Goal: Task Accomplishment & Management: Use online tool/utility

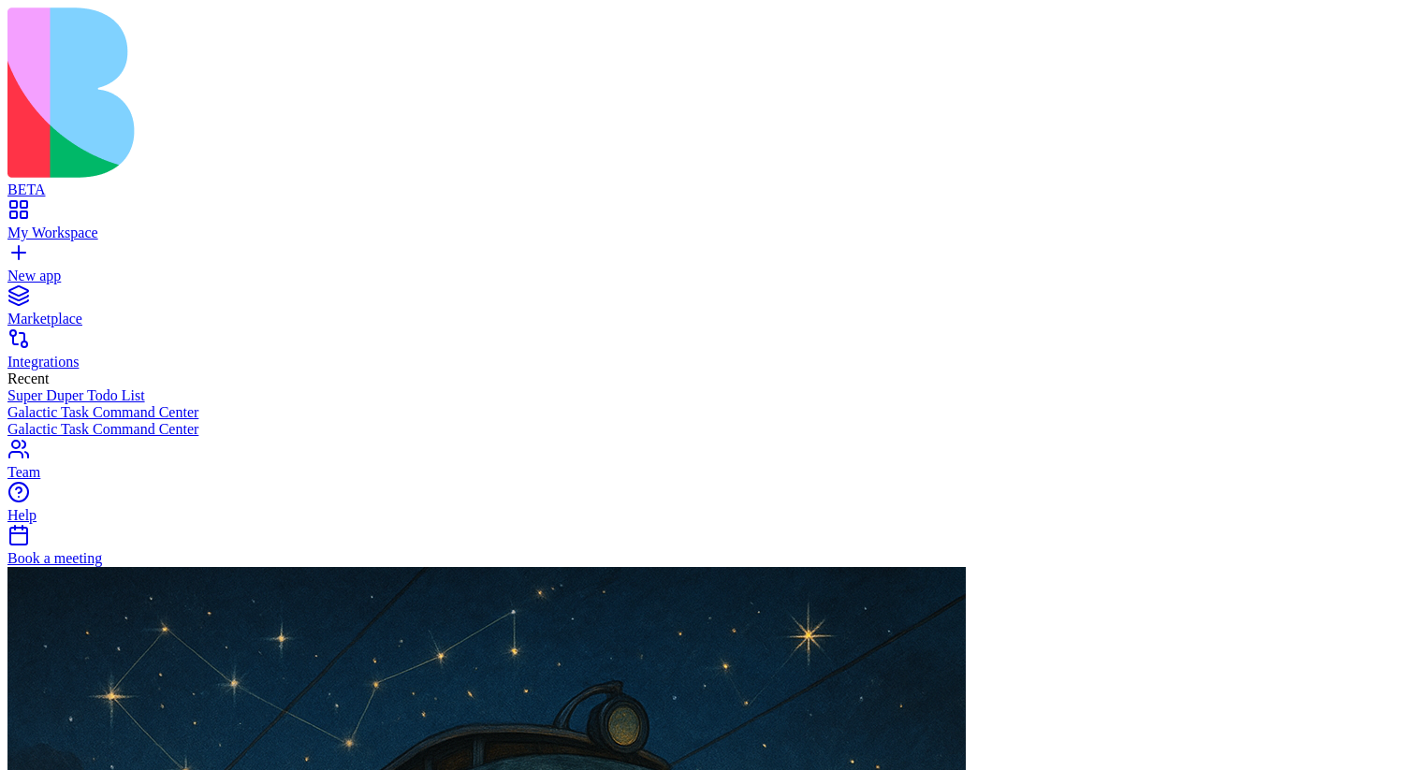
scroll to position [1639, 0]
type input "*****"
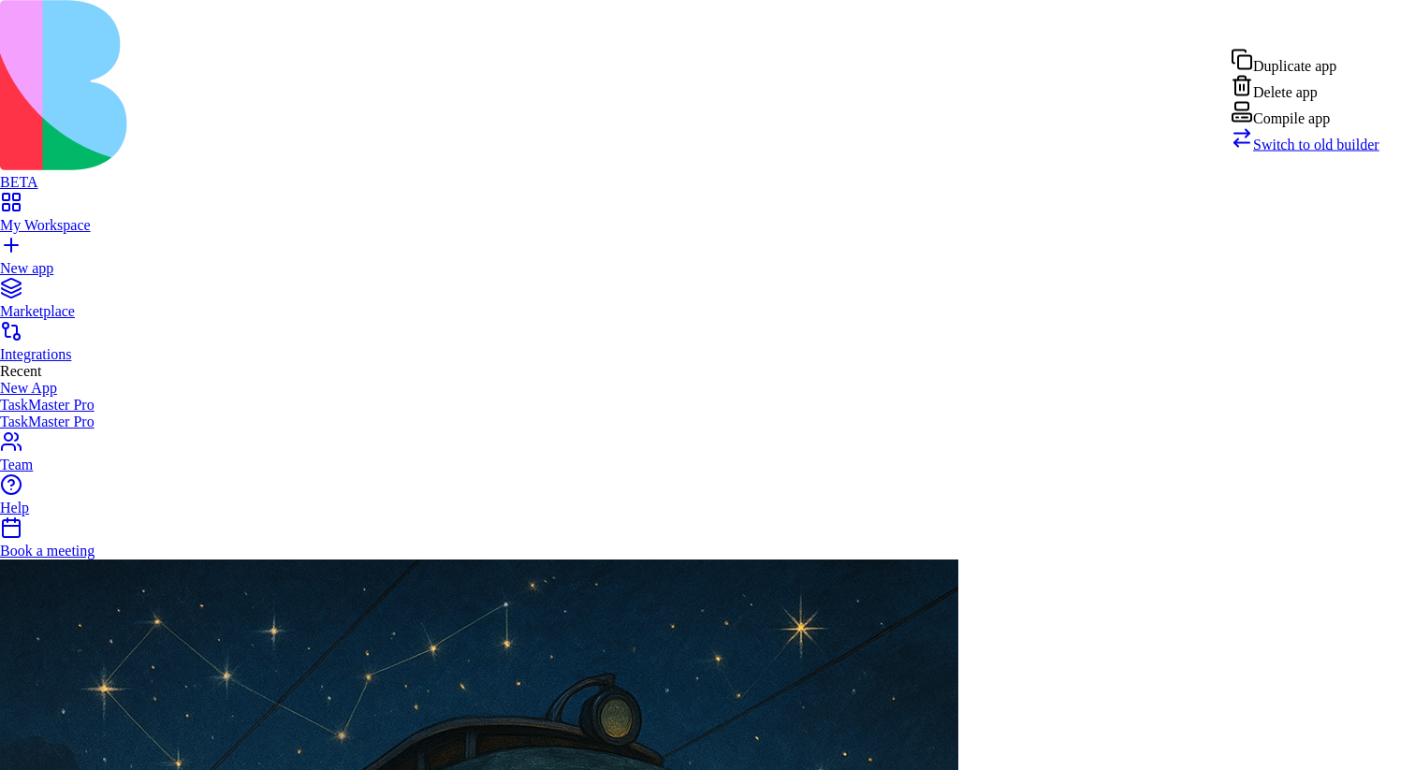
click at [1308, 153] on span "Switch to old builder" at bounding box center [1316, 145] width 126 height 16
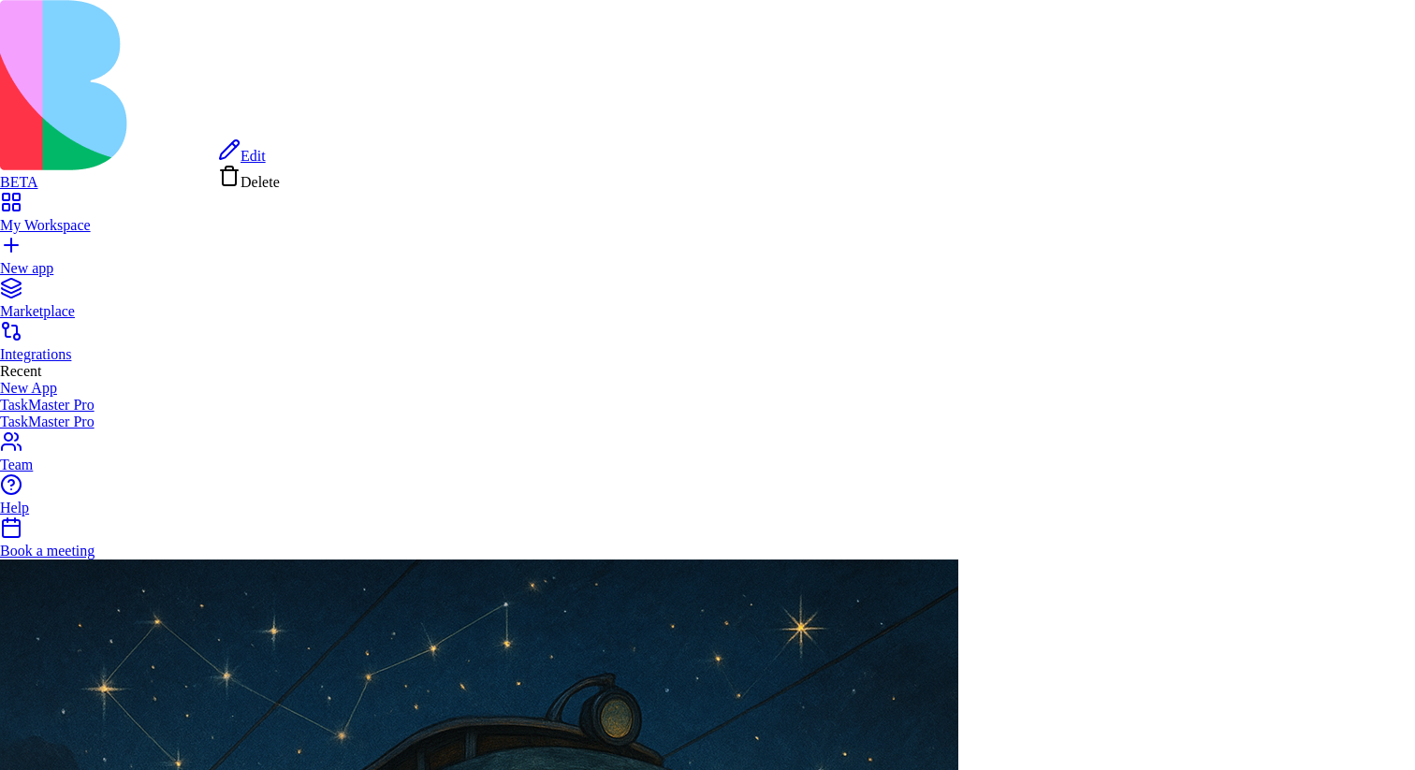
click at [266, 148] on link "Edit" at bounding box center [242, 156] width 48 height 16
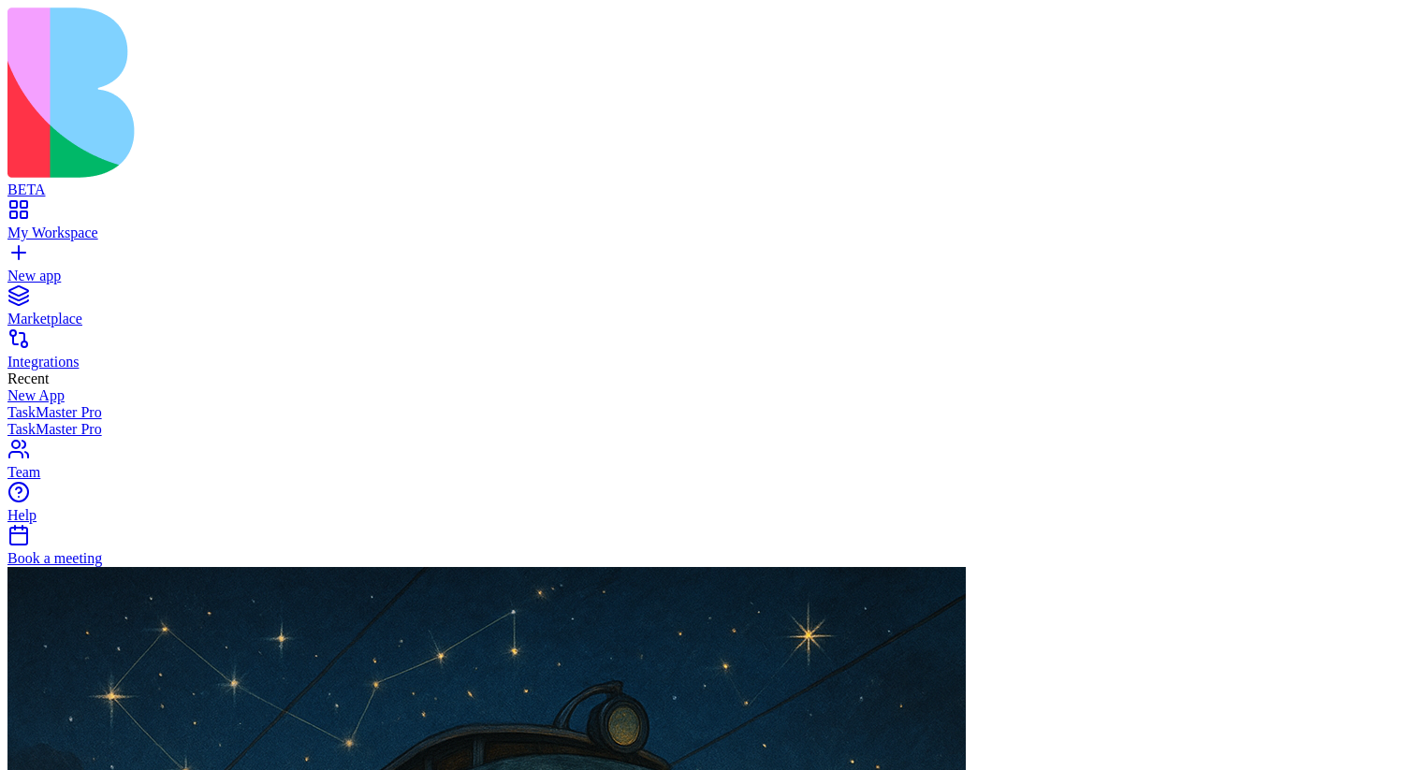
scroll to position [631, 0]
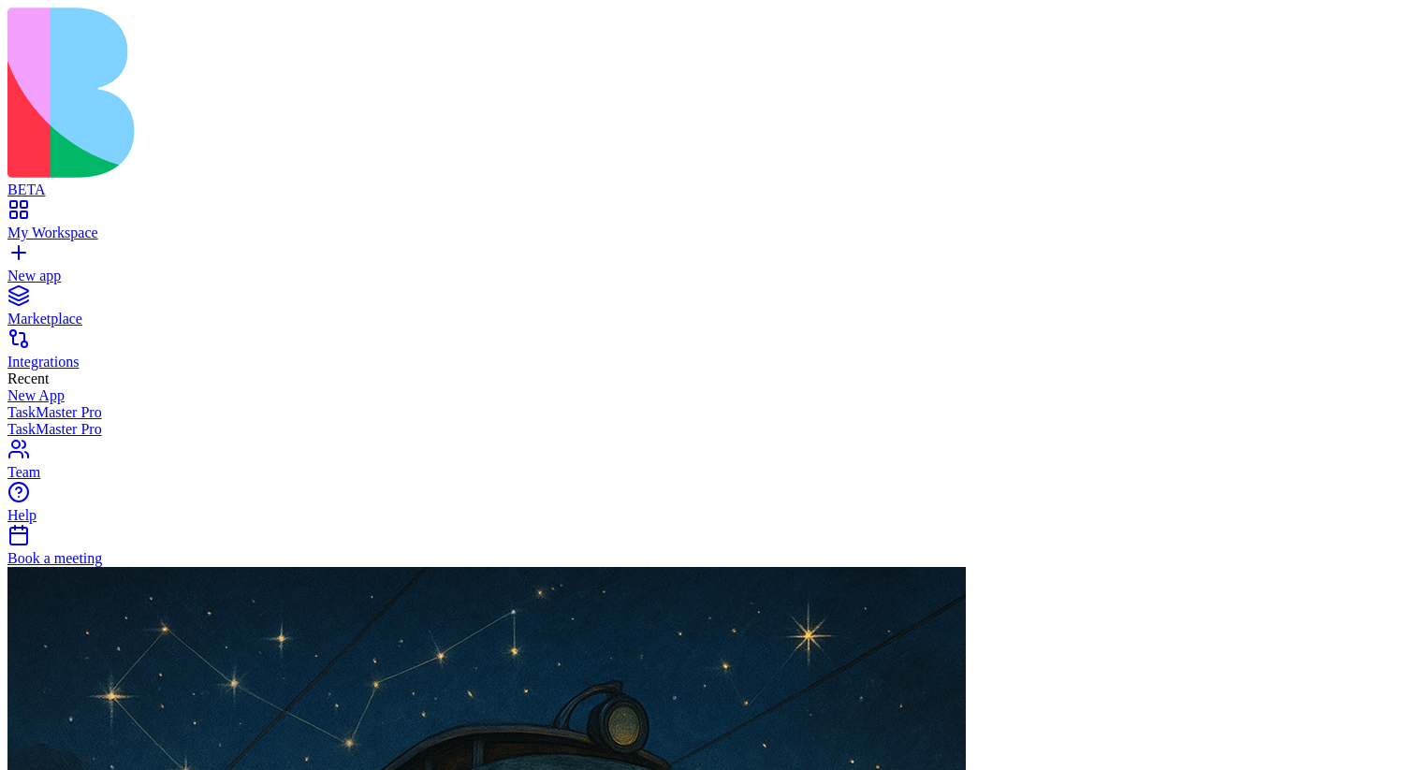
scroll to position [672, 0]
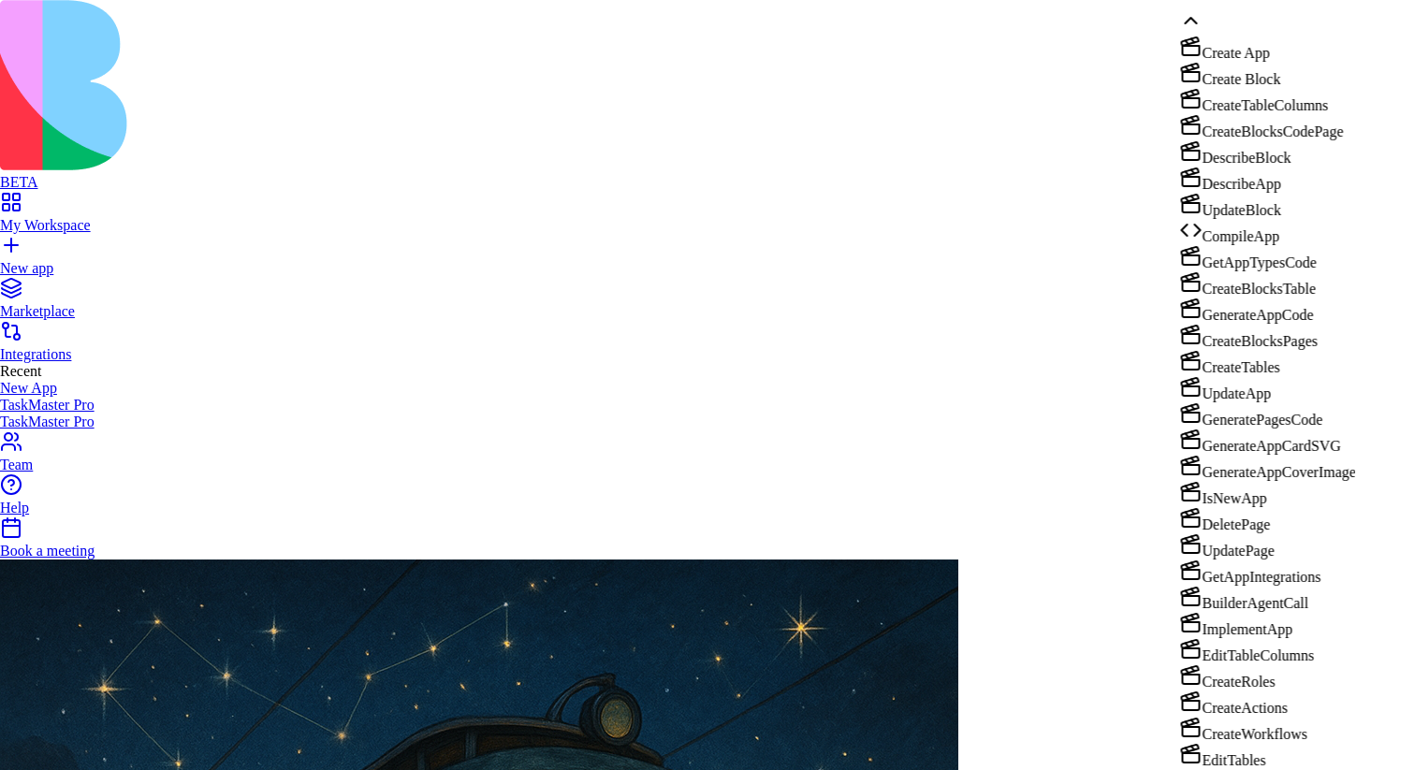
scroll to position [802, 0]
